Goal: Task Accomplishment & Management: Use online tool/utility

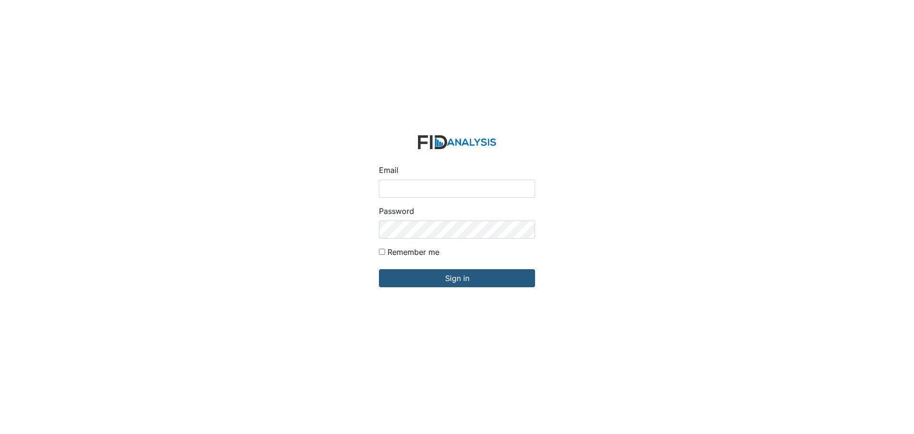
type input "[EMAIL_ADDRESS][DOMAIN_NAME]"
click at [379, 269] on input "Sign in" at bounding box center [457, 278] width 156 height 18
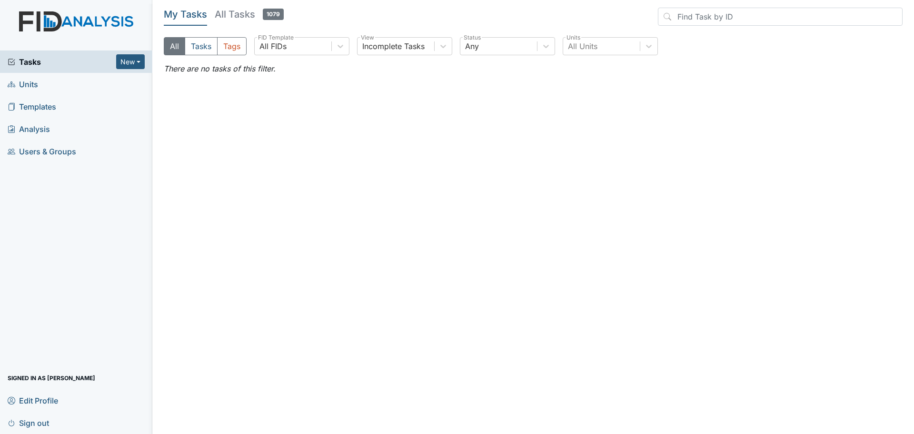
click at [34, 84] on span "Units" at bounding box center [23, 84] width 30 height 15
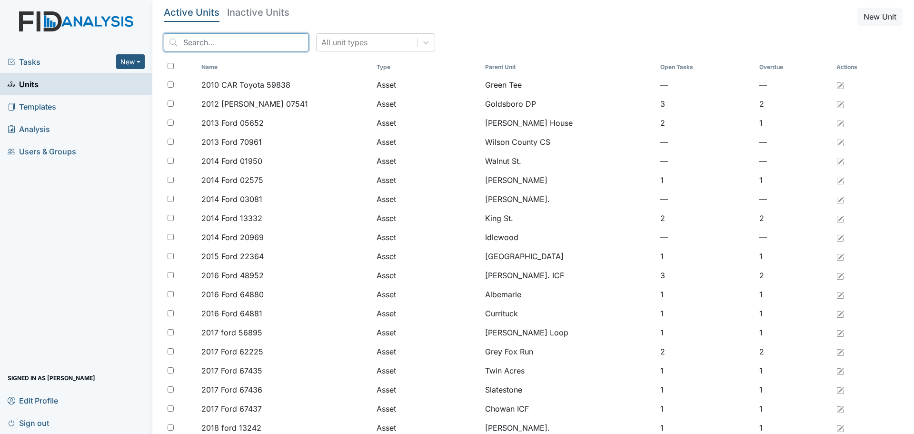
click at [190, 43] on input "search" at bounding box center [236, 42] width 145 height 18
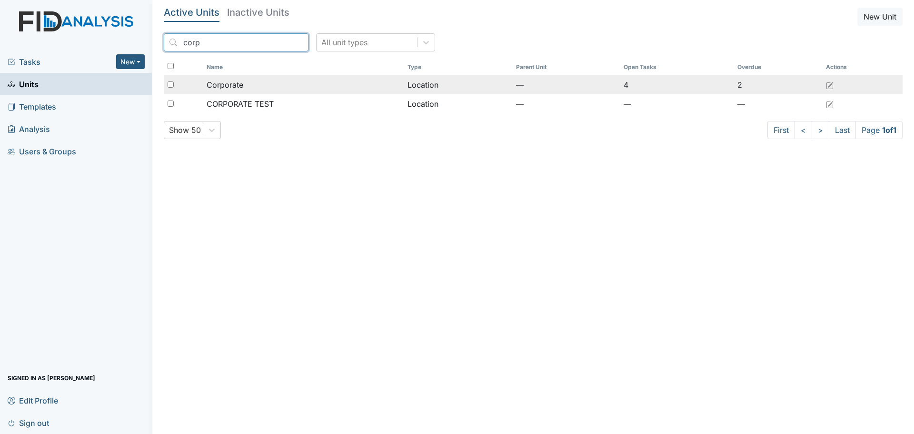
type input "corp"
click at [223, 82] on span "Corporate" at bounding box center [225, 84] width 37 height 11
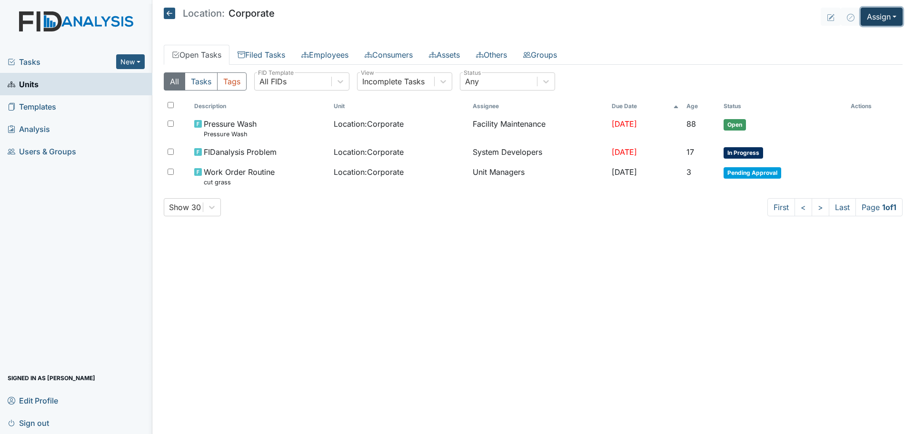
click at [872, 18] on button "Assign" at bounding box center [882, 17] width 42 height 18
click at [831, 56] on link "Assign Inspection" at bounding box center [859, 53] width 86 height 15
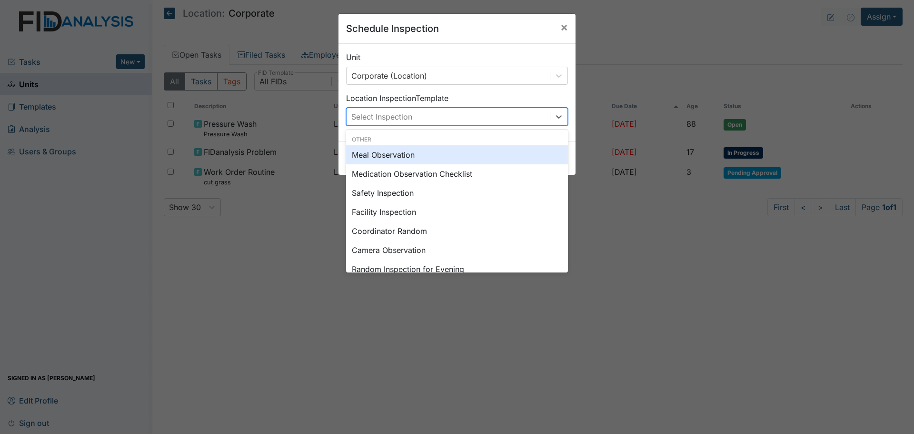
click at [513, 111] on div "Select Inspection" at bounding box center [448, 116] width 203 height 17
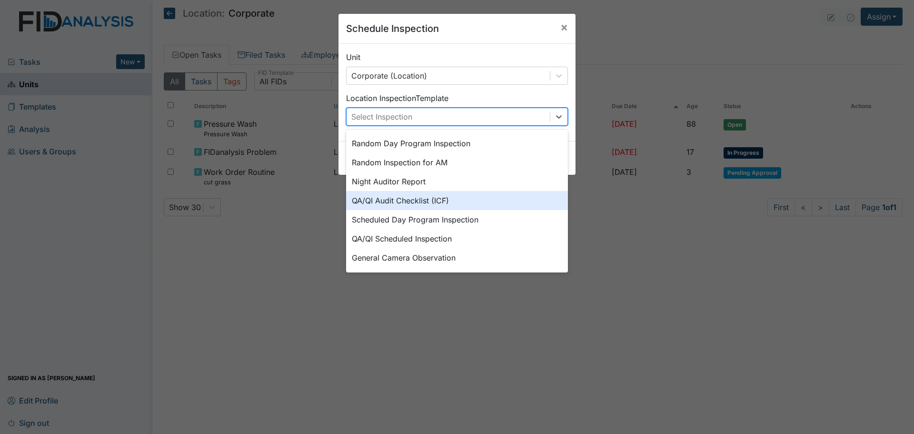
scroll to position [164, 0]
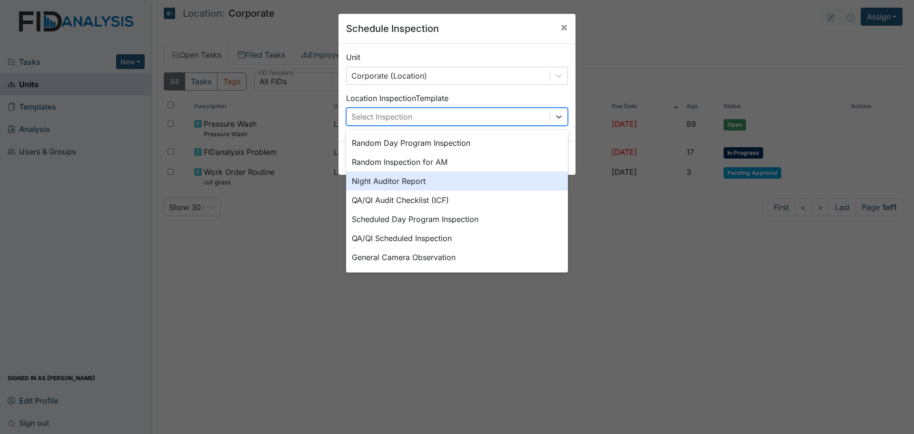
click at [447, 188] on div "Night Auditor Report" at bounding box center [457, 180] width 222 height 19
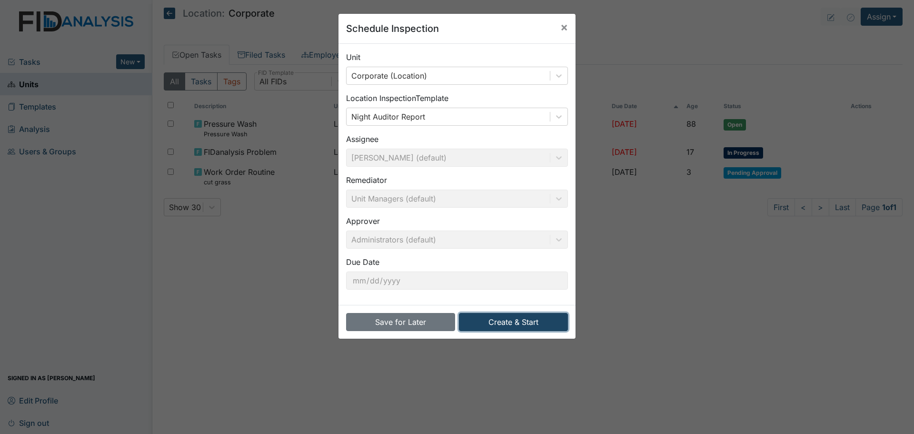
click at [498, 320] on button "Create & Start" at bounding box center [513, 322] width 109 height 18
